Goal: Check status: Check status

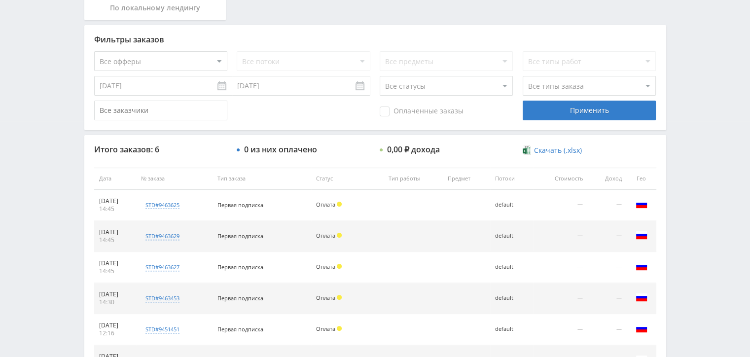
scroll to position [296, 0]
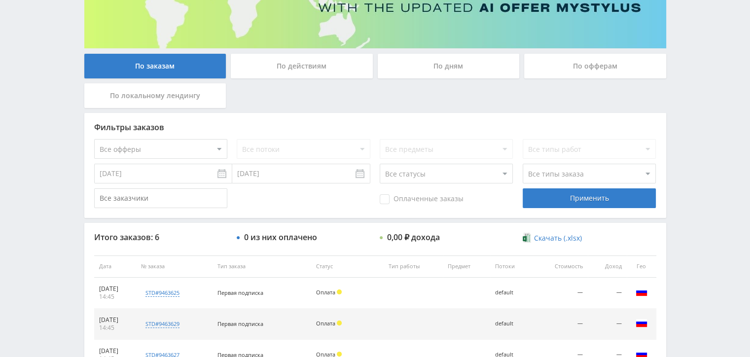
click at [439, 69] on div "По дням" at bounding box center [449, 66] width 142 height 25
click at [0, 0] on input "По дням" at bounding box center [0, 0] width 0 height 0
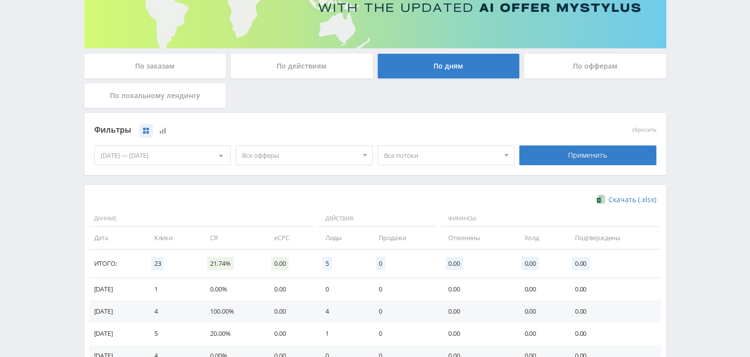
click at [573, 63] on div "По офферам" at bounding box center [595, 66] width 142 height 25
click at [0, 0] on input "По офферам" at bounding box center [0, 0] width 0 height 0
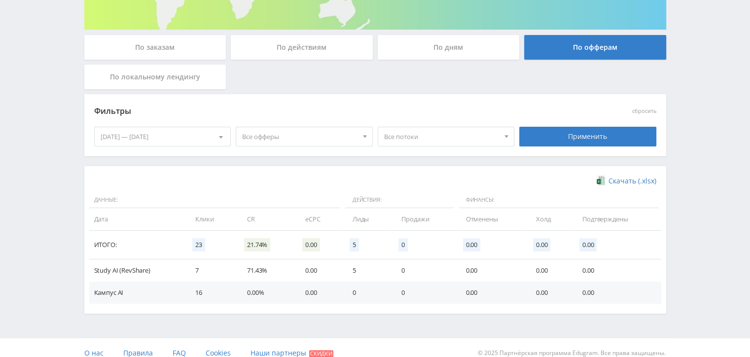
scroll to position [177, 0]
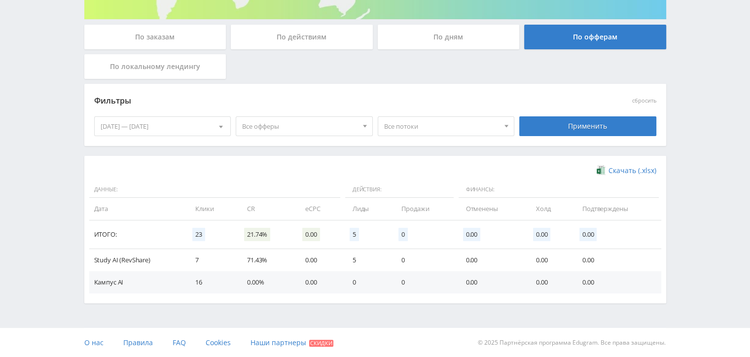
click at [219, 129] on span at bounding box center [221, 128] width 4 height 5
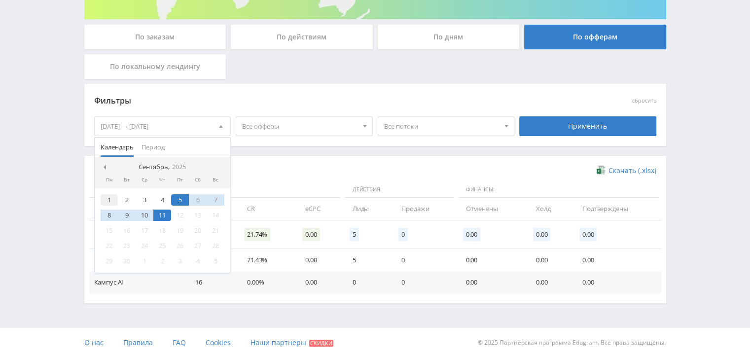
click at [108, 195] on div "1" at bounding box center [110, 199] width 18 height 11
click at [165, 214] on div "11" at bounding box center [162, 215] width 18 height 11
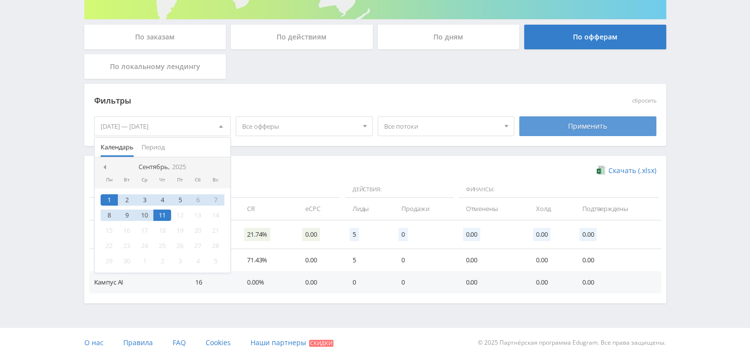
click at [566, 133] on div "Применить" at bounding box center [588, 126] width 137 height 20
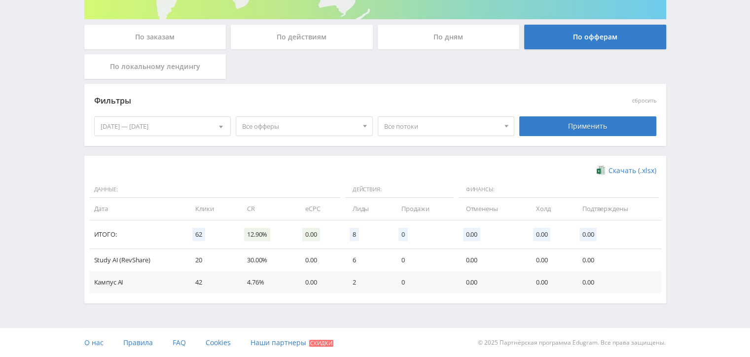
click at [186, 48] on div "По заказам" at bounding box center [155, 37] width 142 height 25
click at [0, 0] on input "По заказам" at bounding box center [0, 0] width 0 height 0
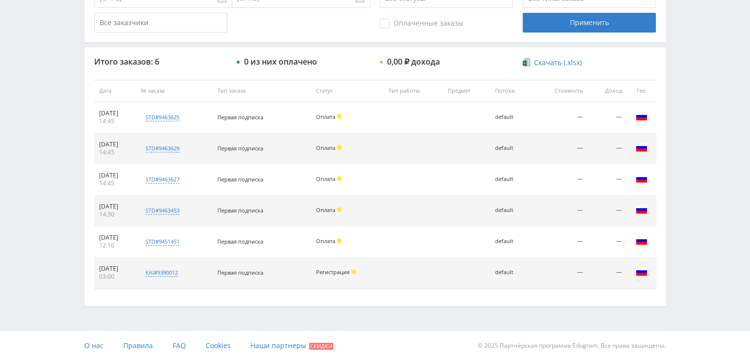
scroll to position [326, 0]
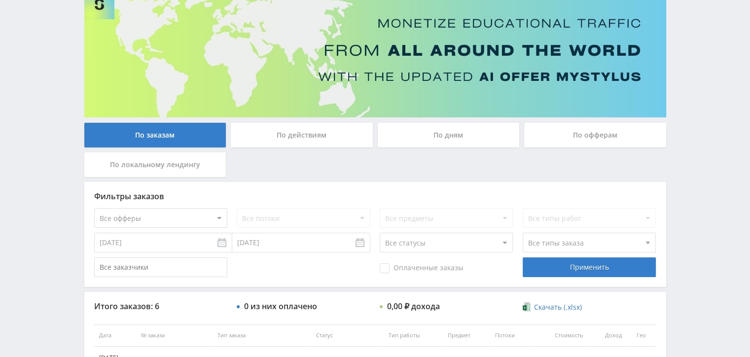
click at [303, 129] on div "По действиям" at bounding box center [302, 135] width 142 height 25
click at [0, 0] on input "По действиям" at bounding box center [0, 0] width 0 height 0
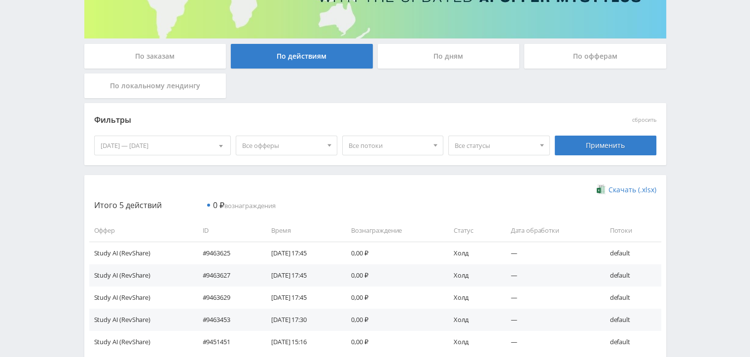
scroll to position [218, 0]
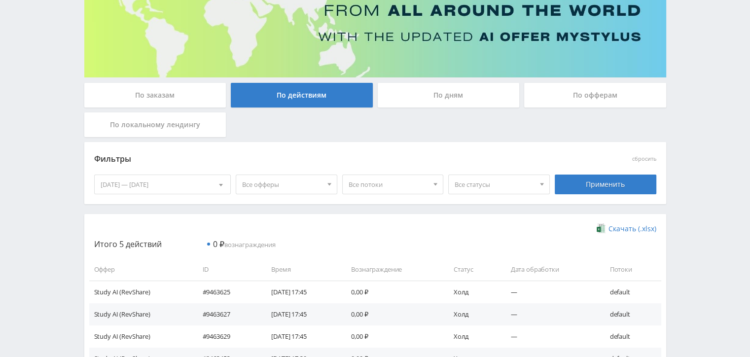
click at [413, 100] on div "По дням" at bounding box center [449, 95] width 142 height 25
click at [0, 0] on input "По дням" at bounding box center [0, 0] width 0 height 0
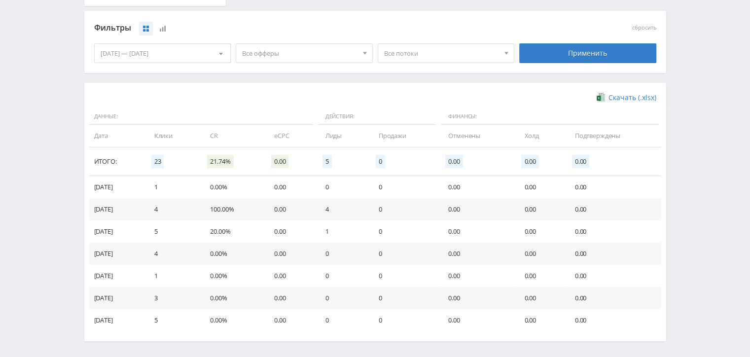
scroll to position [267, 0]
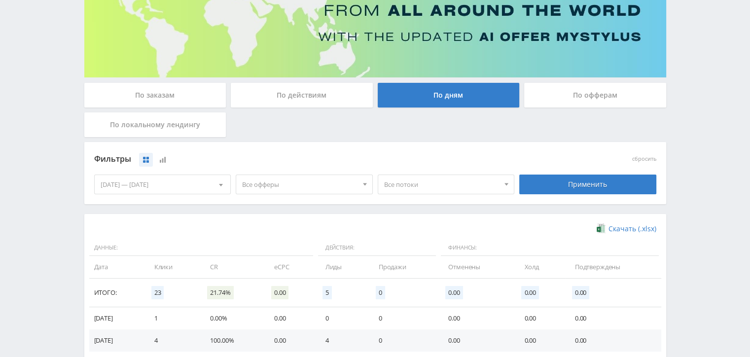
click at [563, 96] on div "По офферам" at bounding box center [595, 95] width 142 height 25
click at [0, 0] on input "По офферам" at bounding box center [0, 0] width 0 height 0
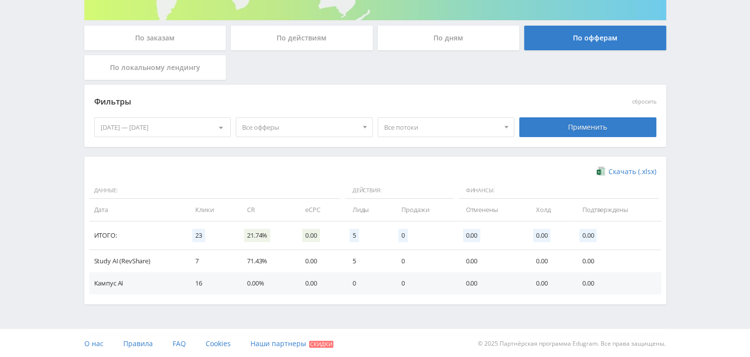
scroll to position [177, 0]
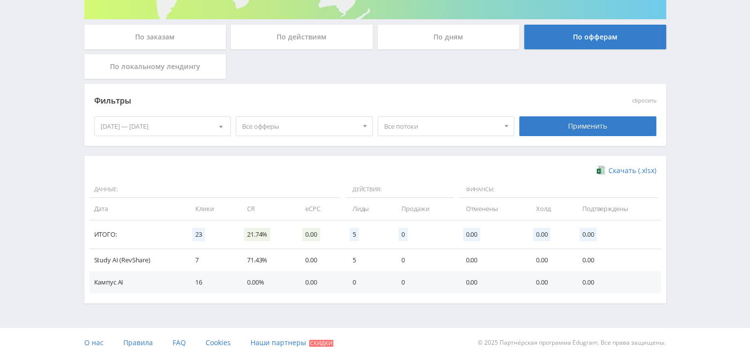
click at [143, 57] on div "По локальному лендингу" at bounding box center [155, 66] width 142 height 25
click at [0, 0] on input "По локальному лендингу" at bounding box center [0, 0] width 0 height 0
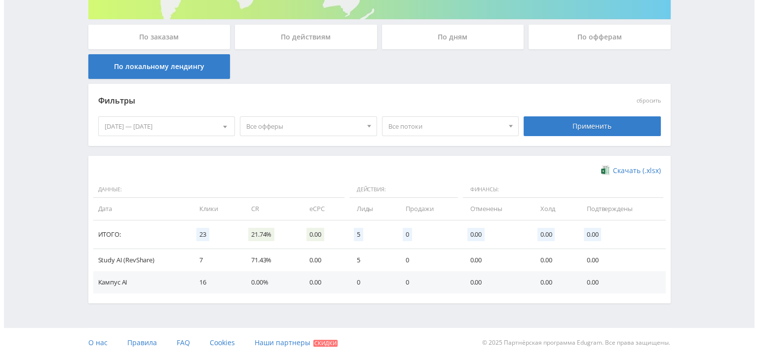
scroll to position [0, 0]
